Goal: Check status: Check status

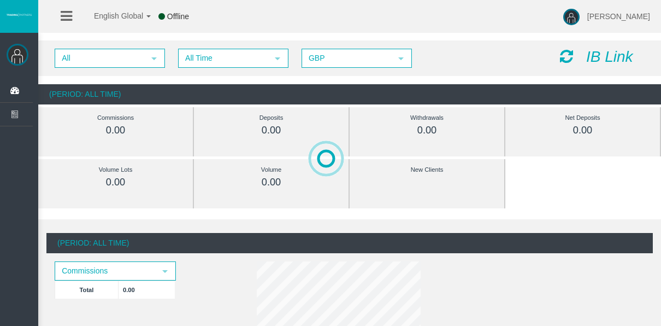
click at [207, 69] on div "All select All Time select 5 GBP select GBP IB Link" at bounding box center [349, 58] width 623 height 36
click at [207, 68] on div "All select All Time select 5 GBP select GBP IB Link" at bounding box center [349, 58] width 623 height 36
click at [206, 67] on div "All select All Time select 5 GBP select GBP IB Link" at bounding box center [349, 58] width 623 height 36
click at [184, 49] on span "All Time select" at bounding box center [233, 58] width 109 height 18
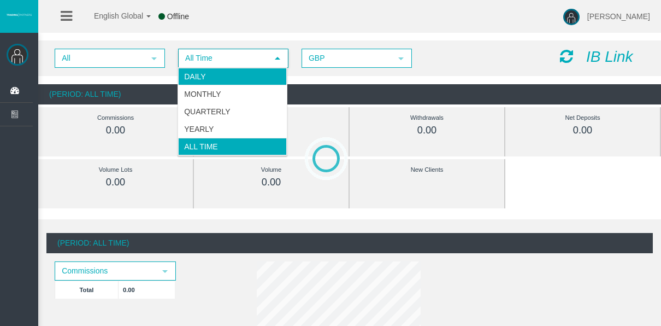
click at [209, 82] on li "Daily" at bounding box center [232, 76] width 109 height 17
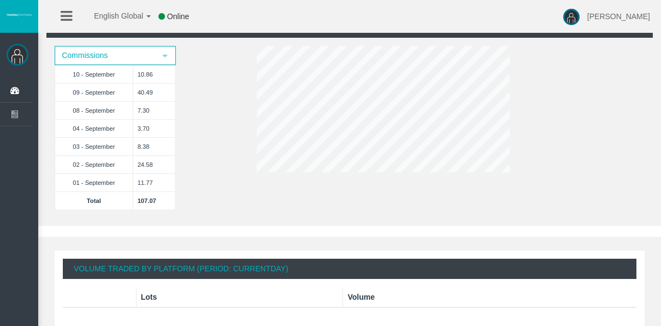
scroll to position [164, 0]
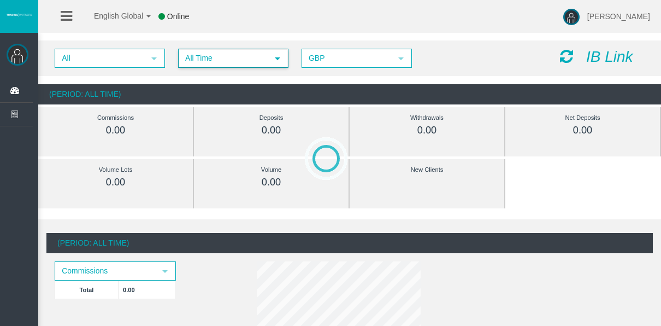
click at [199, 63] on span "All Time" at bounding box center [223, 58] width 89 height 17
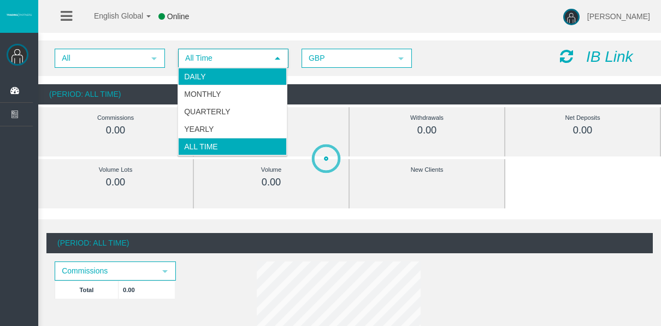
click at [198, 76] on li "Daily" at bounding box center [232, 76] width 109 height 17
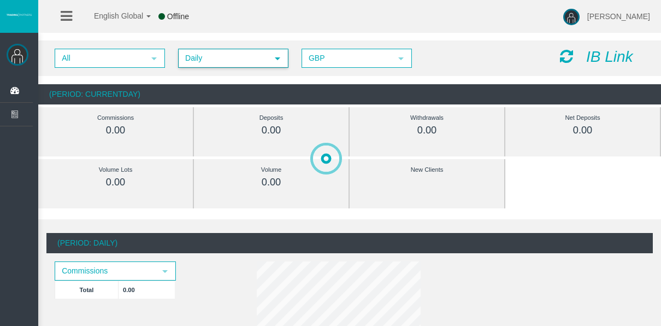
click at [229, 46] on div "All select Daily select 4 GBP select GBP IB Link" at bounding box center [349, 58] width 623 height 36
click at [221, 42] on div "All select Daily select 4 GBP select GBP IB Link" at bounding box center [349, 58] width 623 height 36
click at [222, 51] on span "Daily" at bounding box center [223, 58] width 89 height 17
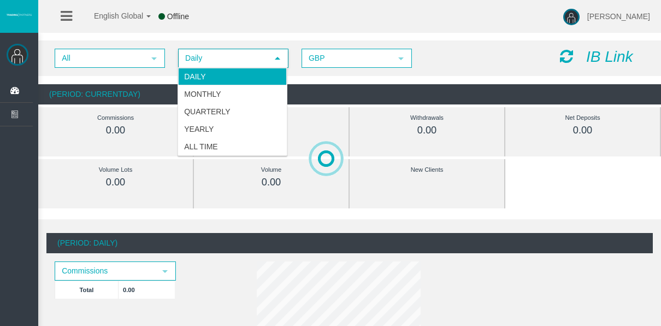
click at [231, 66] on span "Daily" at bounding box center [223, 58] width 89 height 17
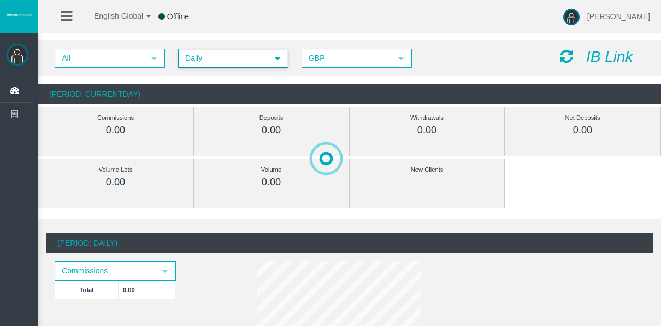
drag, startPoint x: 228, startPoint y: 59, endPoint x: 209, endPoint y: 49, distance: 22.0
click at [228, 59] on span "Daily" at bounding box center [223, 58] width 89 height 17
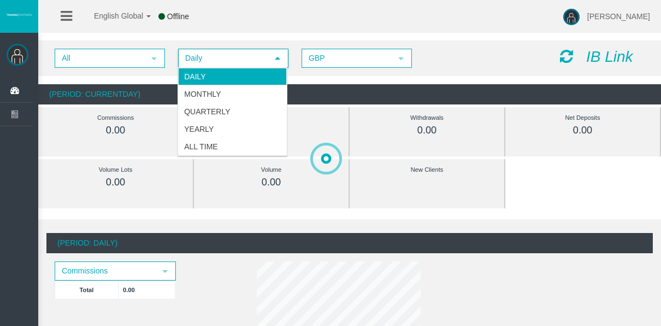
click at [203, 45] on div "All select Daily select 4 GBP select GBP IB Link" at bounding box center [349, 58] width 623 height 36
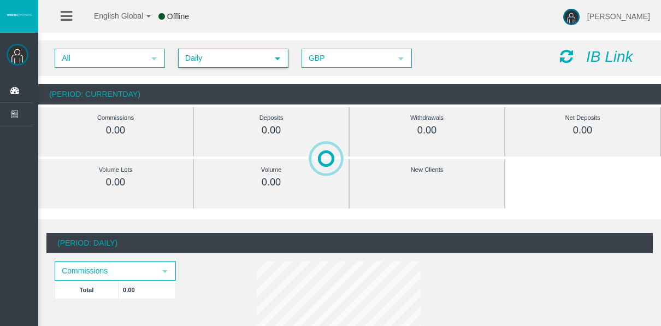
click at [213, 61] on span "Daily" at bounding box center [223, 58] width 89 height 17
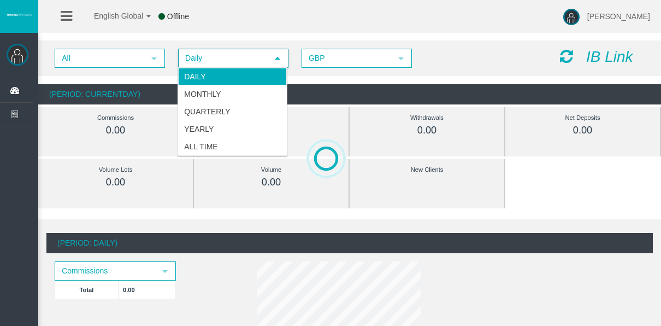
click at [199, 41] on div "All select Daily select 4 GBP select GBP IB Link" at bounding box center [349, 58] width 623 height 36
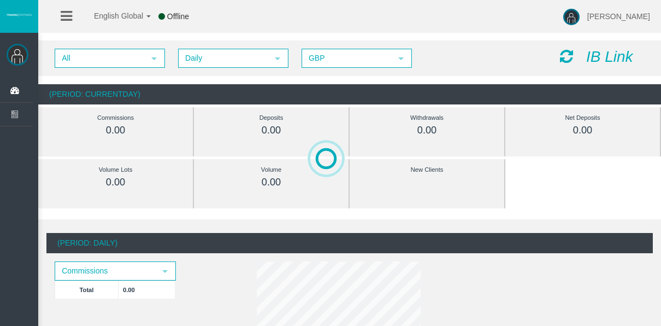
drag, startPoint x: 450, startPoint y: 79, endPoint x: 447, endPoint y: 72, distance: 7.4
click at [450, 79] on div "All select Daily select 4 GBP select GBP IB Link (Period: CurrentDay) Commissio…" at bounding box center [349, 72] width 623 height 75
click at [441, 61] on div "All select Daily select 4 GBP select GBP" at bounding box center [298, 58] width 505 height 19
